Goal: Information Seeking & Learning: Learn about a topic

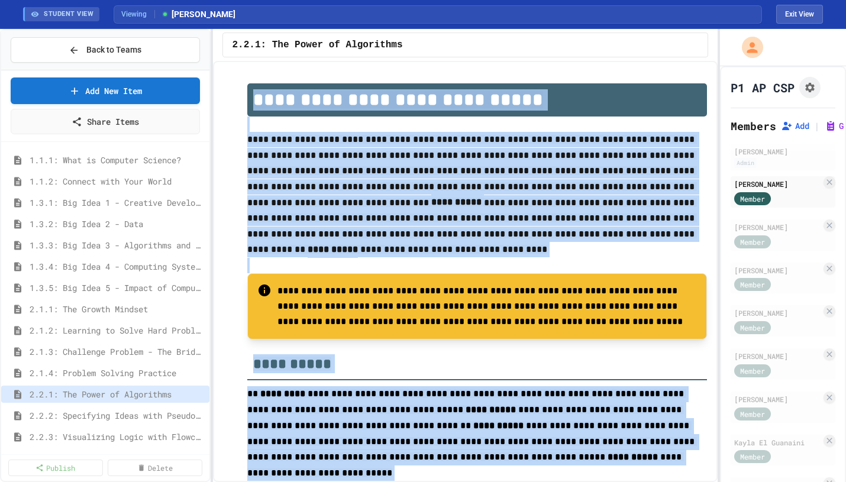
scroll to position [258, 0]
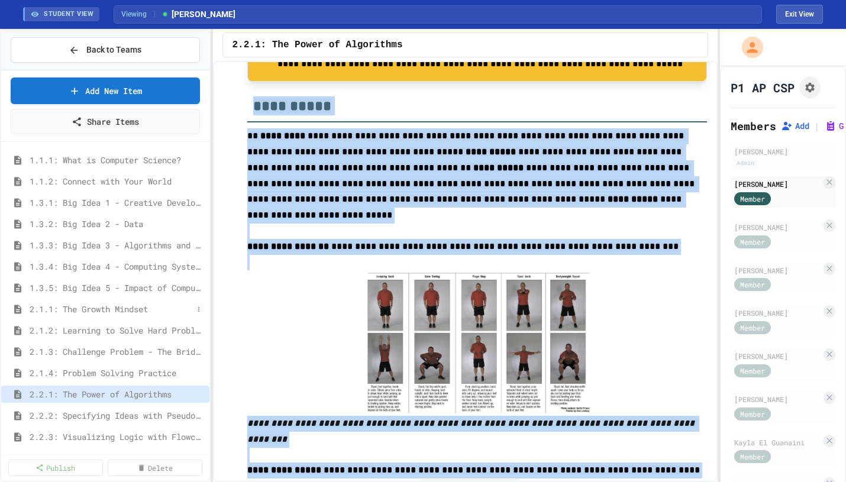
click at [120, 304] on span "2.1.1: The Growth Mindset" at bounding box center [111, 309] width 163 height 12
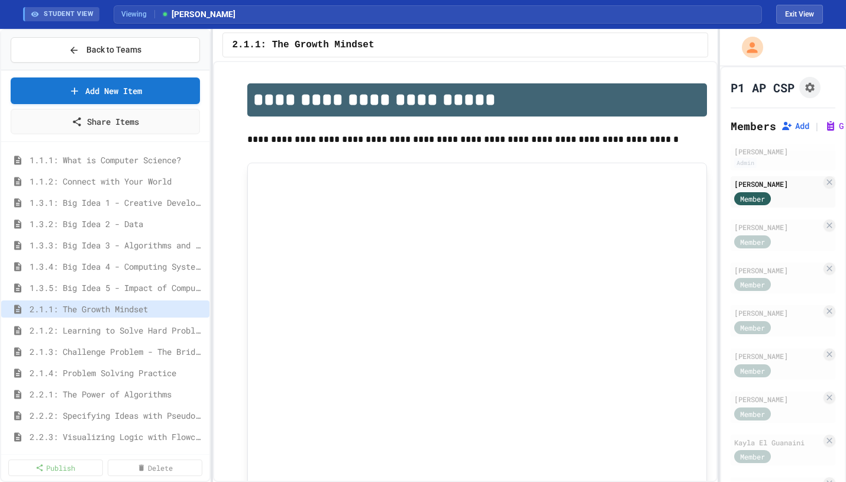
scroll to position [45, 0]
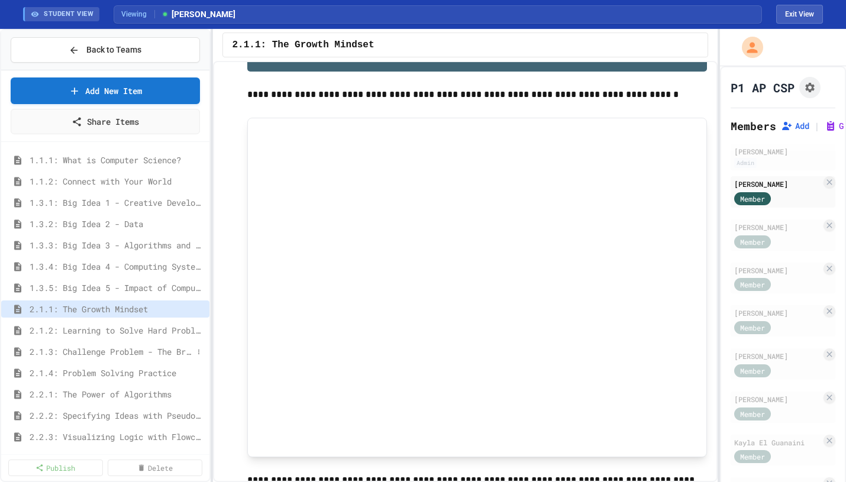
click at [90, 347] on span "2.1.3: Challenge Problem - The Bridge" at bounding box center [111, 351] width 163 height 12
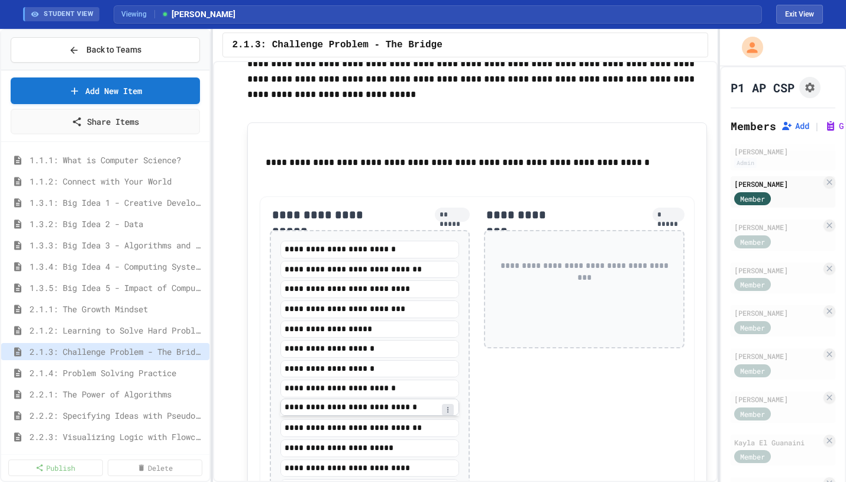
scroll to position [1207, 0]
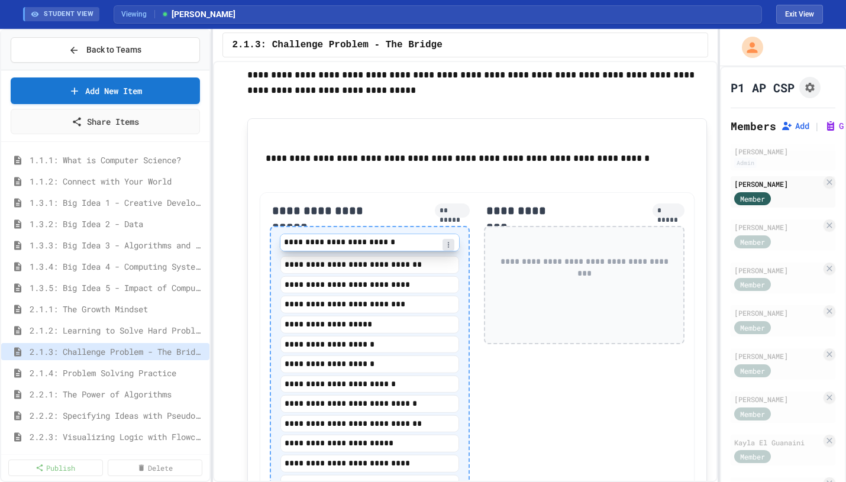
click at [376, 248] on div "**********" at bounding box center [369, 385] width 179 height 293
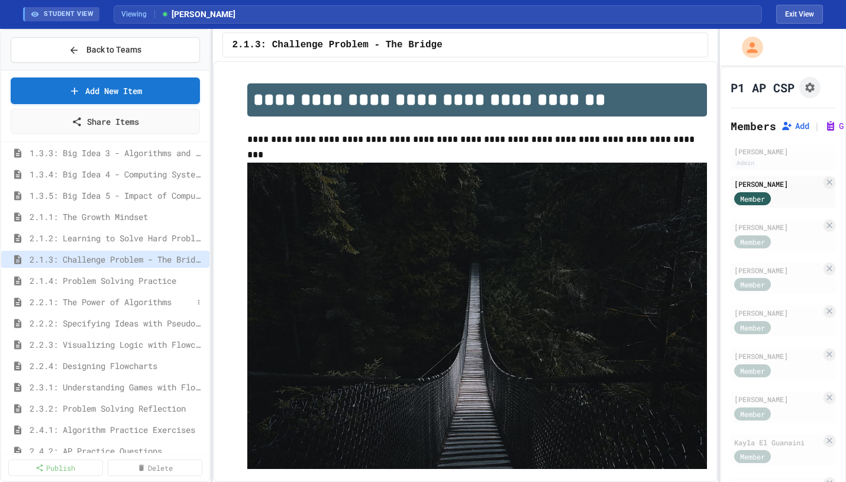
scroll to position [108, 0]
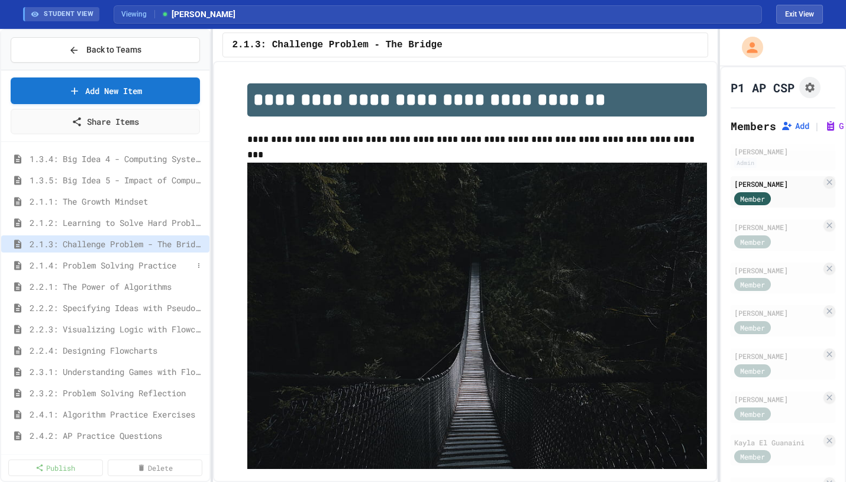
click at [143, 259] on span "2.1.4: Problem Solving Practice" at bounding box center [111, 265] width 163 height 12
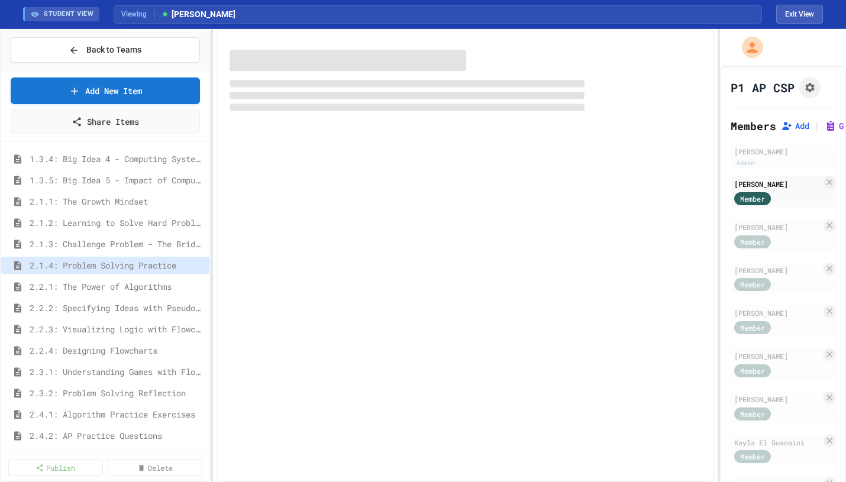
scroll to position [98, 0]
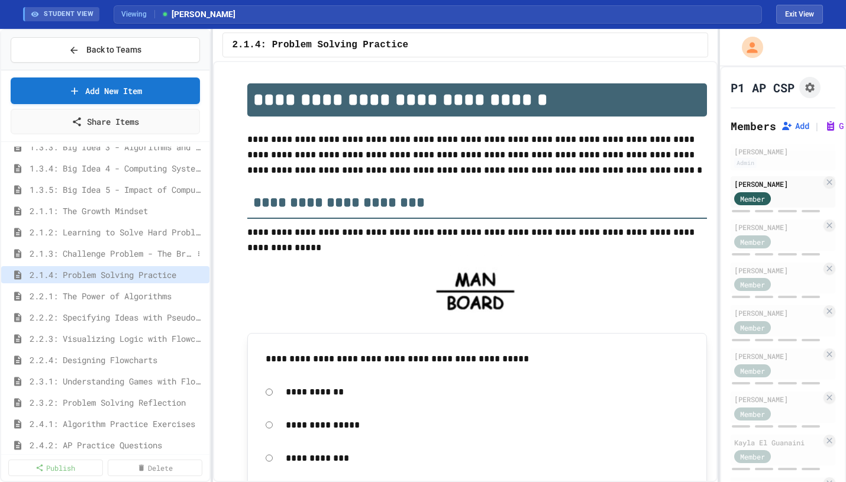
click at [142, 245] on div "2.1.3: Challenge Problem - The Bridge" at bounding box center [105, 253] width 208 height 17
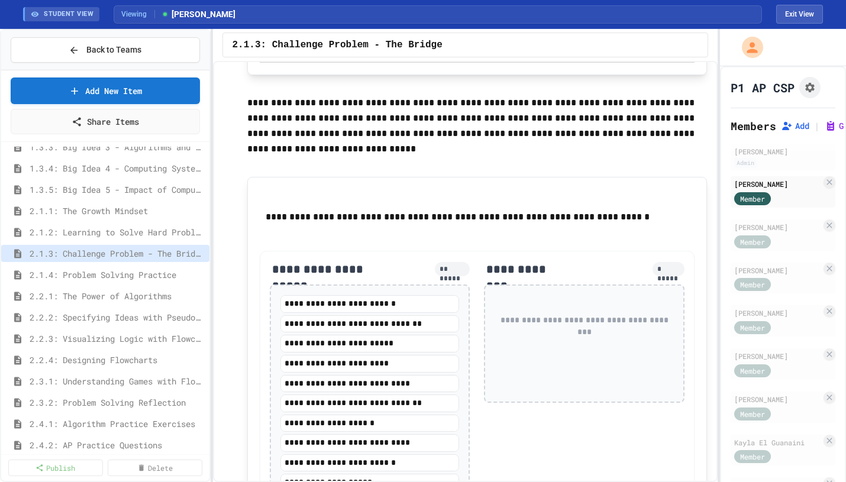
scroll to position [1167, 0]
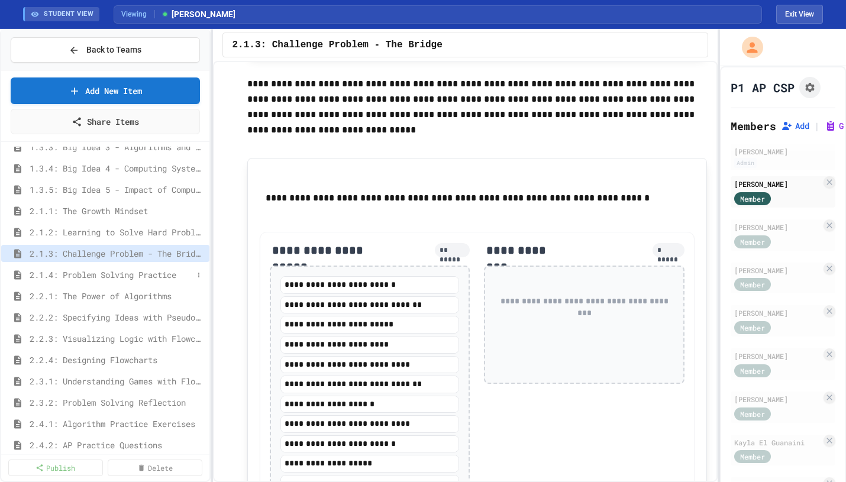
click at [175, 274] on span "2.1.4: Problem Solving Practice" at bounding box center [111, 275] width 163 height 12
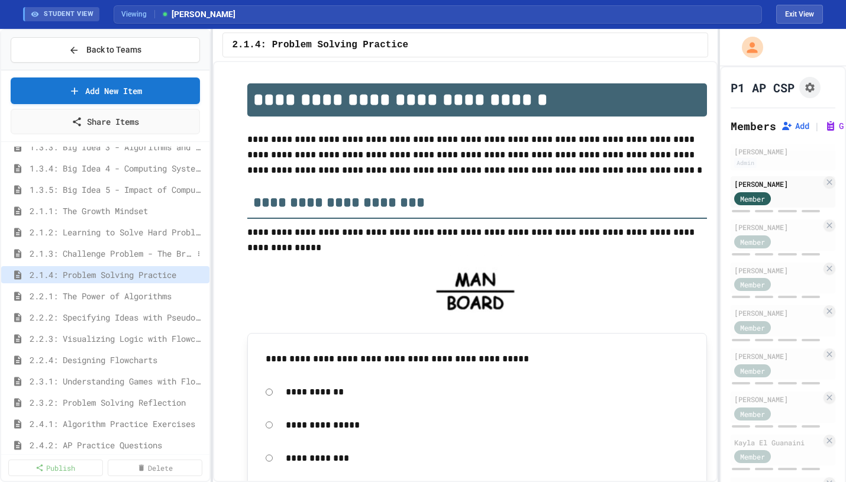
click at [173, 251] on span "2.1.3: Challenge Problem - The Bridge" at bounding box center [111, 253] width 163 height 12
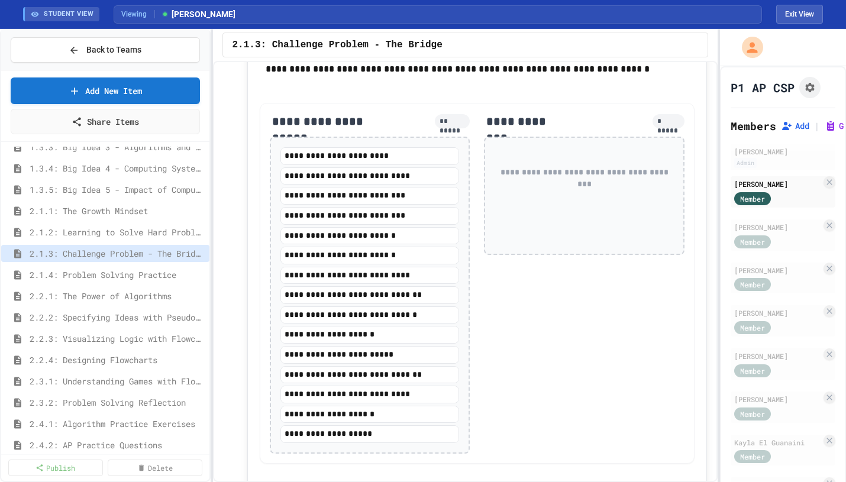
scroll to position [1373, 0]
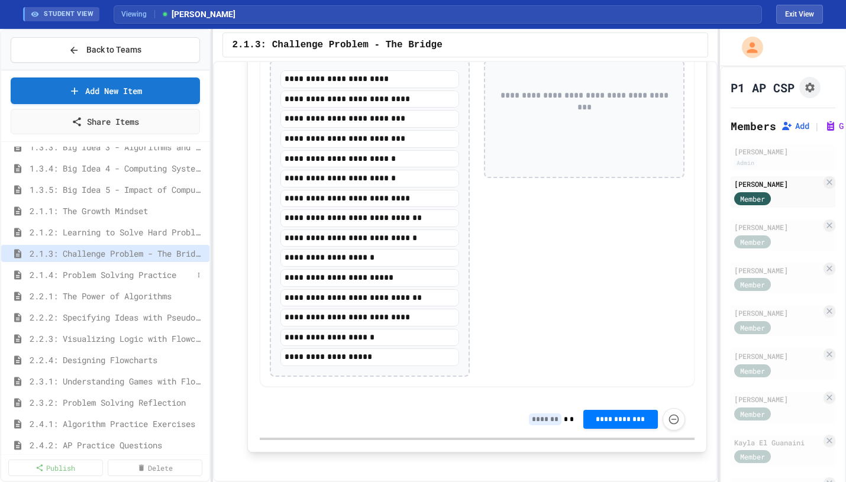
click at [147, 275] on span "2.1.4: Problem Solving Practice" at bounding box center [111, 275] width 163 height 12
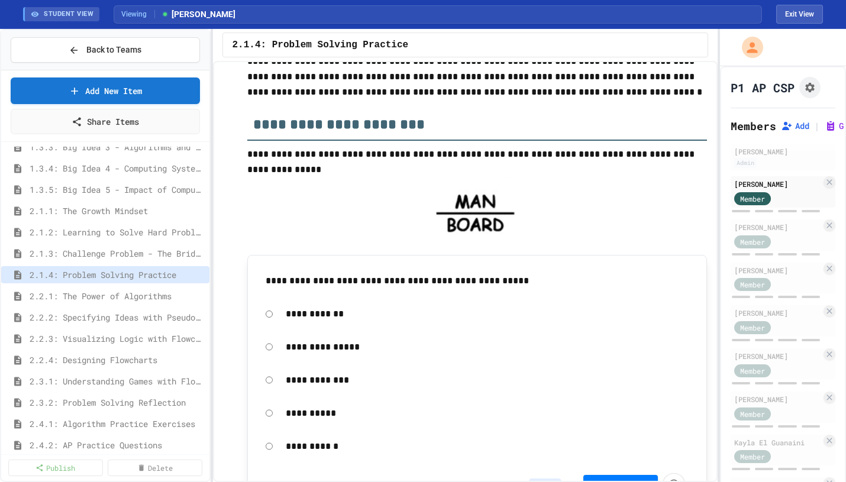
scroll to position [108, 0]
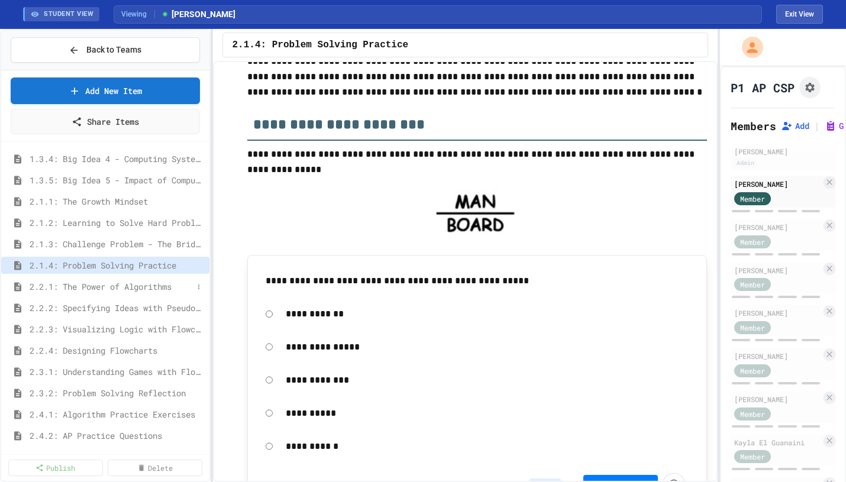
click at [109, 289] on span "2.2.1: The Power of Algorithms" at bounding box center [111, 286] width 163 height 12
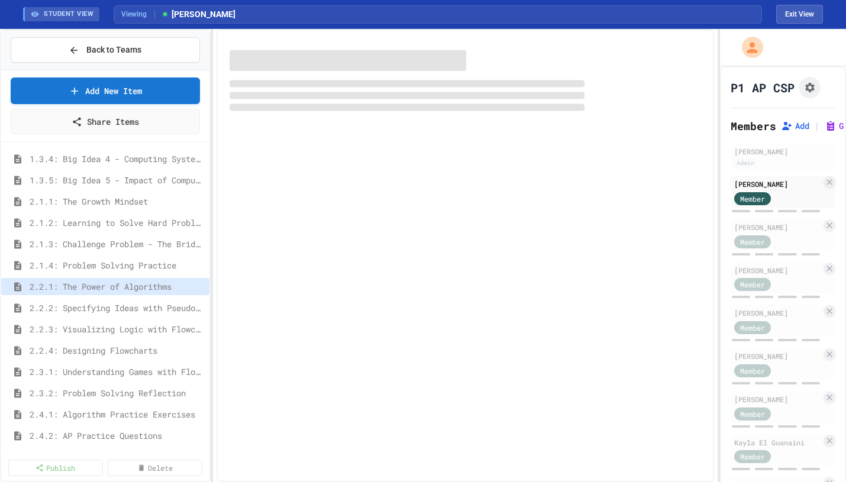
scroll to position [98, 0]
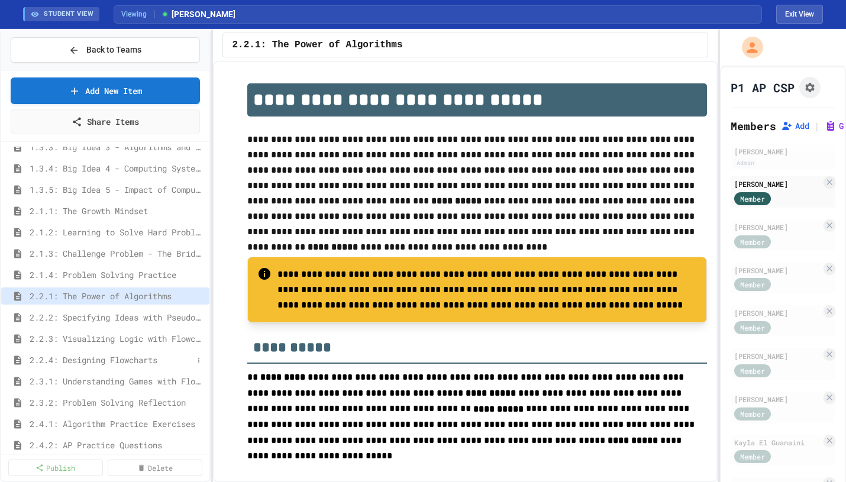
click at [117, 359] on span "2.2.4: Designing Flowcharts" at bounding box center [111, 360] width 163 height 12
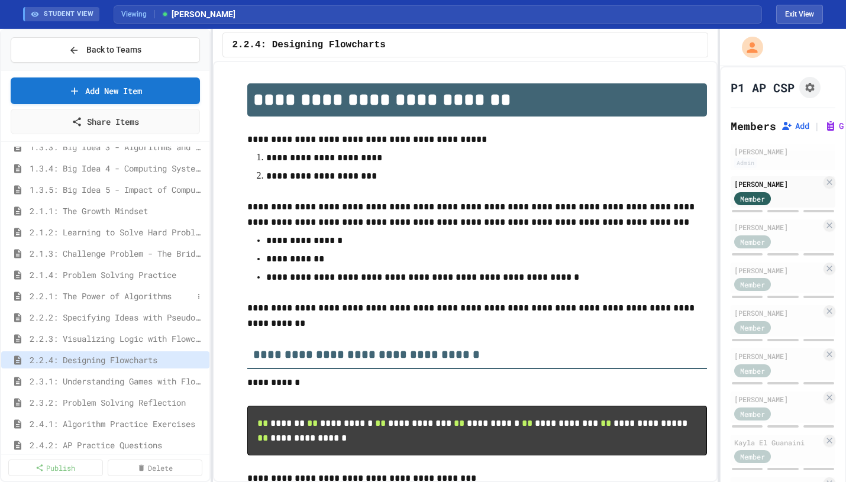
click at [125, 292] on span "2.2.1: The Power of Algorithms" at bounding box center [111, 296] width 163 height 12
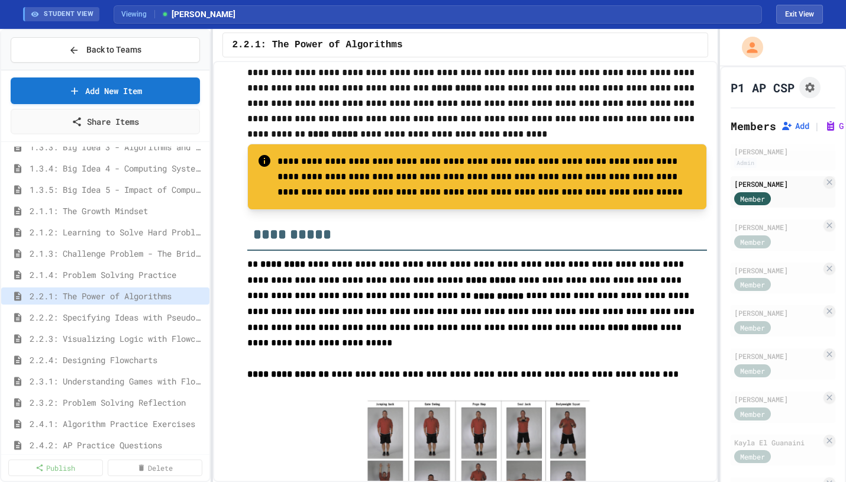
scroll to position [156, 0]
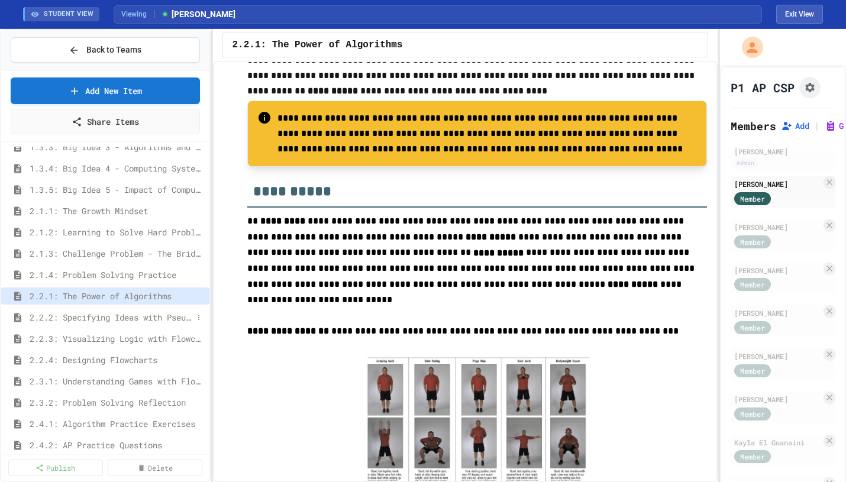
click at [130, 315] on span "2.2.2: Specifying Ideas with Pseudocode" at bounding box center [111, 317] width 163 height 12
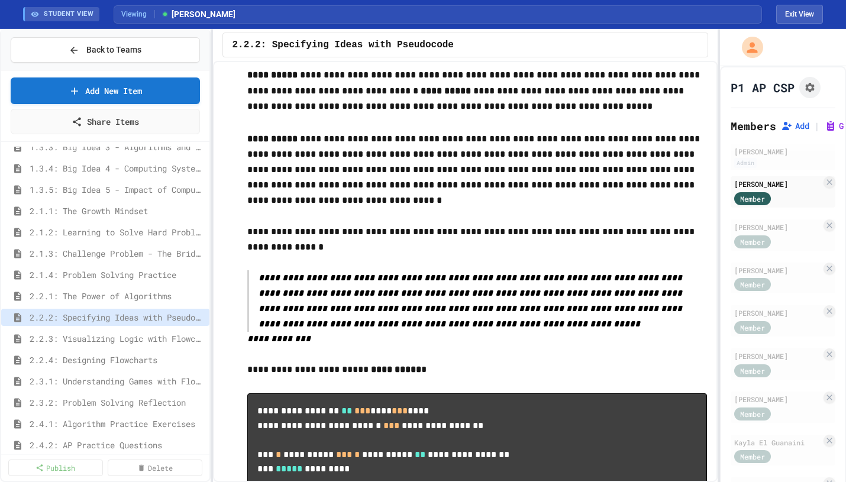
scroll to position [243, 0]
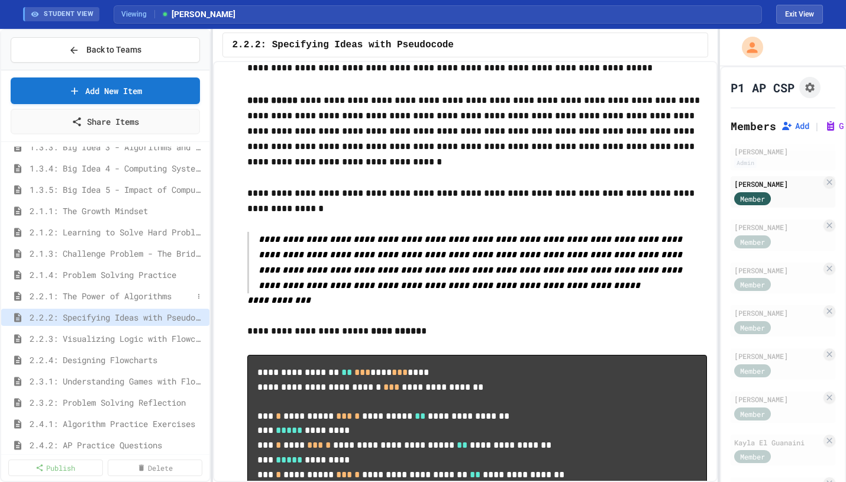
click at [135, 293] on span "2.2.1: The Power of Algorithms" at bounding box center [111, 296] width 163 height 12
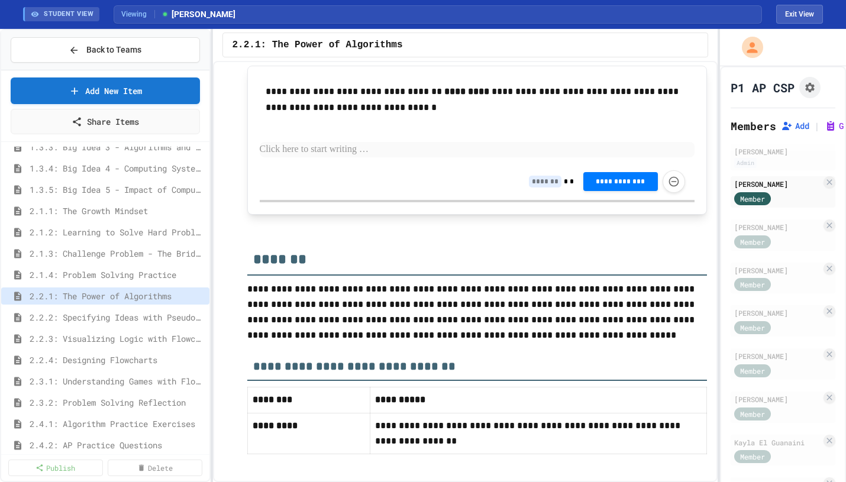
scroll to position [2585, 0]
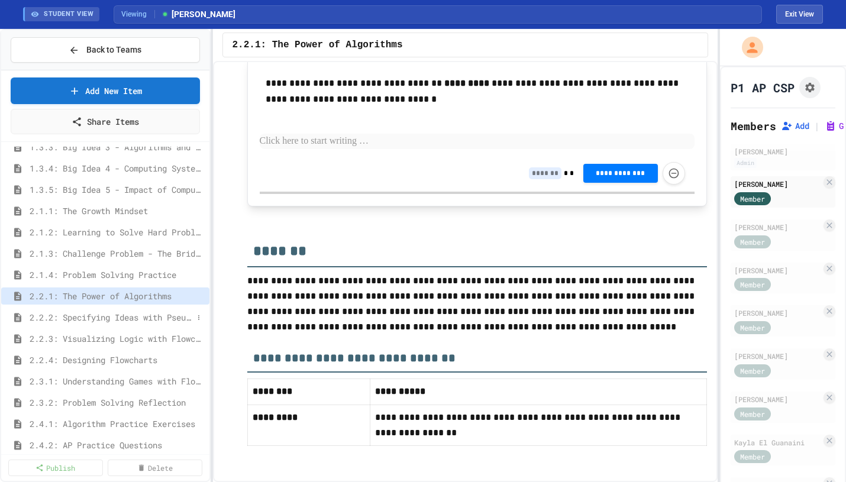
click at [134, 313] on span "2.2.2: Specifying Ideas with Pseudocode" at bounding box center [111, 317] width 163 height 12
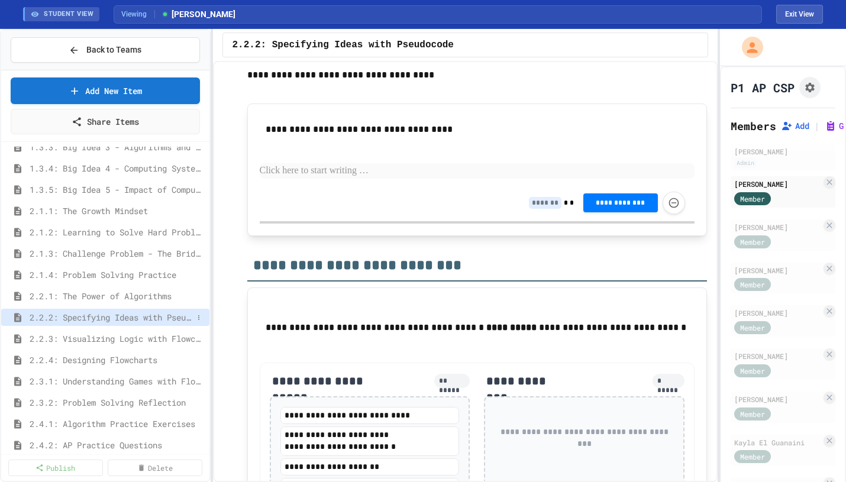
scroll to position [108, 0]
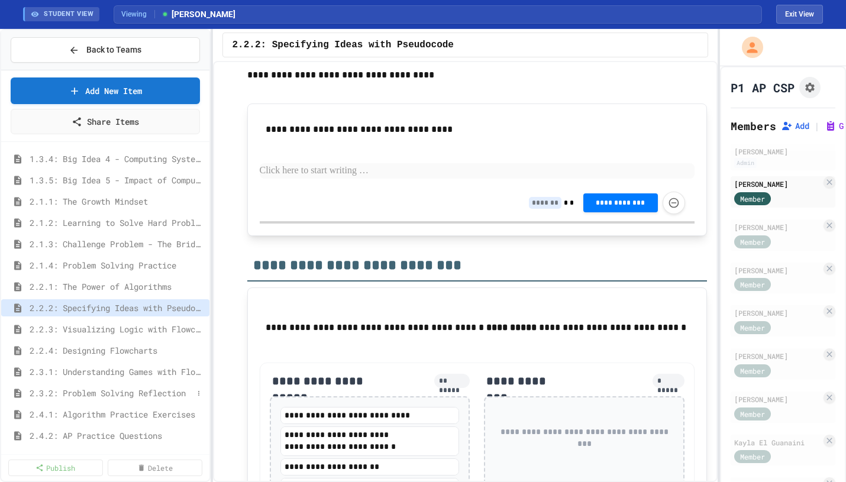
click at [147, 387] on span "2.3.2: Problem Solving Reflection" at bounding box center [111, 393] width 163 height 12
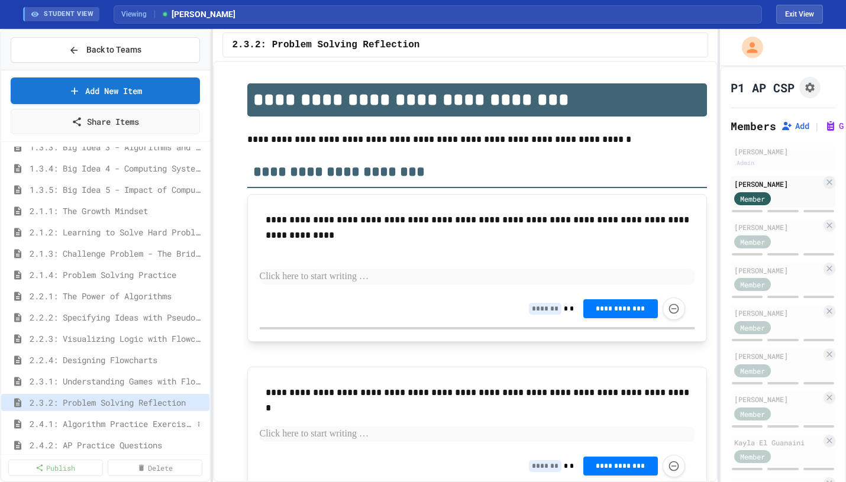
click at [129, 425] on span "2.4.1: Algorithm Practice Exercises" at bounding box center [111, 424] width 163 height 12
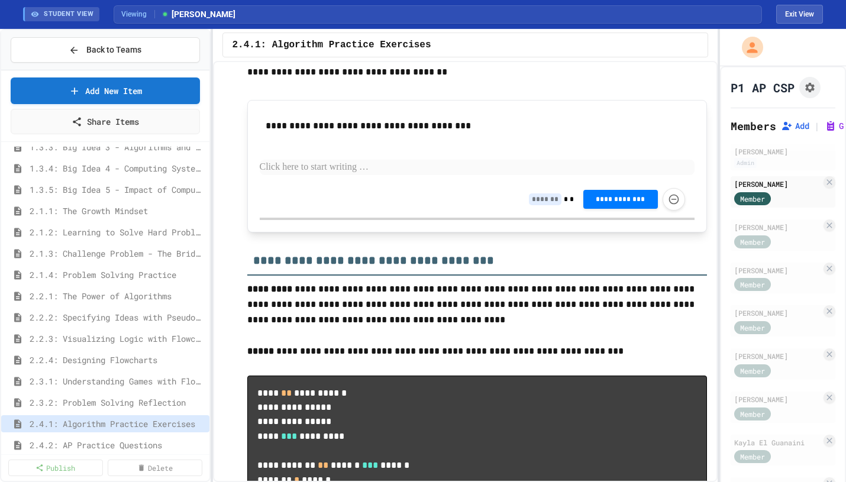
scroll to position [393, 0]
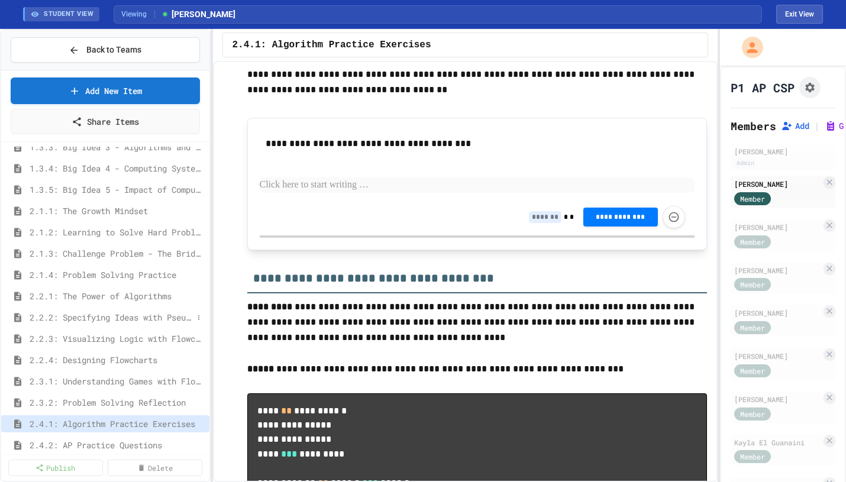
click at [134, 316] on span "2.2.2: Specifying Ideas with Pseudocode" at bounding box center [111, 317] width 163 height 12
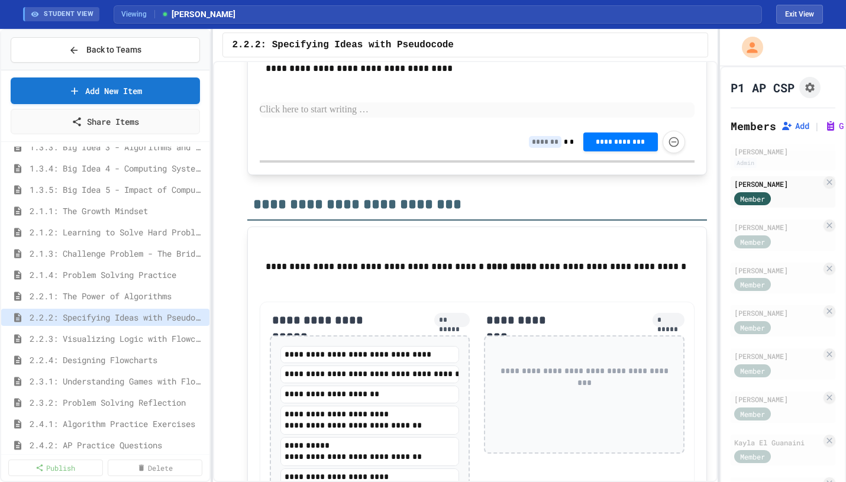
scroll to position [2077, 0]
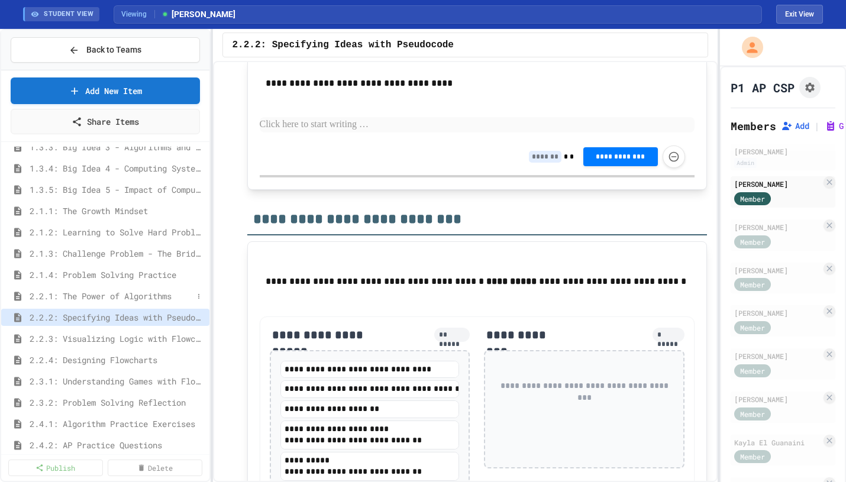
click at [164, 294] on span "2.2.1: The Power of Algorithms" at bounding box center [111, 296] width 163 height 12
